Goal: Information Seeking & Learning: Check status

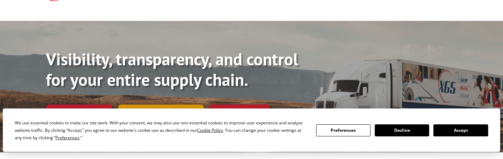
drag, startPoint x: 0, startPoint y: 0, endPoint x: 125, endPoint y: 101, distance: 160.4
click at [456, 130] on button "Accept" at bounding box center [461, 130] width 54 height 12
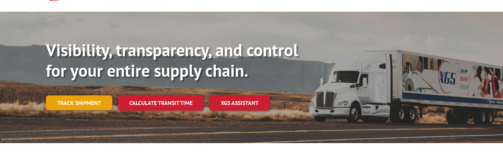
scroll to position [46, 0]
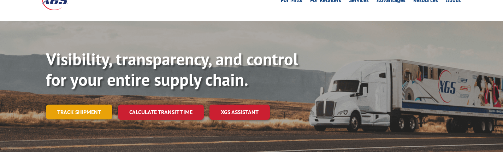
click at [84, 105] on link "Track shipment" at bounding box center [79, 112] width 66 height 15
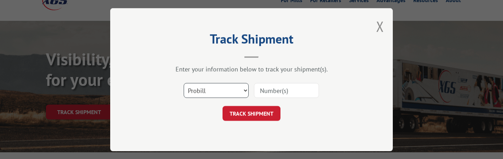
click at [240, 89] on select "Select category... Probill BOL PO" at bounding box center [216, 90] width 65 height 15
select select "bol"
click at [184, 83] on select "Select category... Probill BOL PO" at bounding box center [216, 90] width 65 height 15
click at [279, 88] on input at bounding box center [286, 90] width 65 height 15
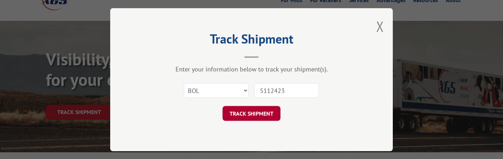
type input "5112423"
click at [257, 112] on button "TRACK SHIPMENT" at bounding box center [252, 113] width 58 height 15
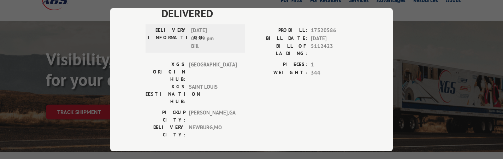
scroll to position [24, 0]
